Goal: Information Seeking & Learning: Understand process/instructions

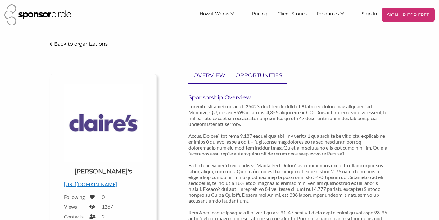
click at [249, 70] on link "OPPORTUNITIES" at bounding box center [258, 75] width 57 height 15
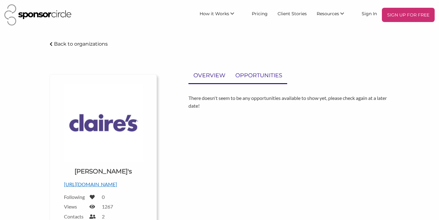
click at [211, 77] on p "OVERVIEW" at bounding box center [209, 75] width 32 height 9
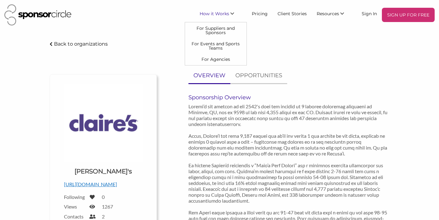
click at [232, 13] on icon "\aHow it Works\a\a" at bounding box center [232, 13] width 4 height 4
click at [220, 47] on link "For Events and Sports Teams" at bounding box center [215, 46] width 61 height 16
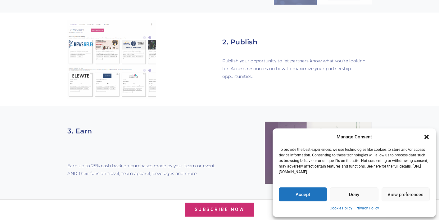
scroll to position [502, 0]
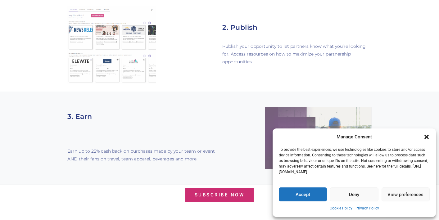
click at [226, 13] on div "2. Publish" at bounding box center [296, 23] width 149 height 20
